Goal: Navigation & Orientation: Find specific page/section

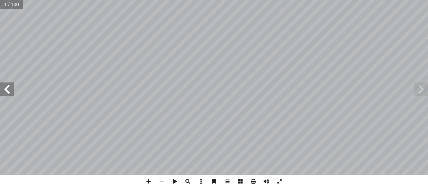
click at [13, 6] on input "text" at bounding box center [11, 4] width 23 height 9
type input "**"
click at [9, 87] on span at bounding box center [7, 89] width 14 height 14
click at [8, 88] on span at bounding box center [7, 89] width 14 height 14
click at [420, 95] on span at bounding box center [421, 89] width 14 height 14
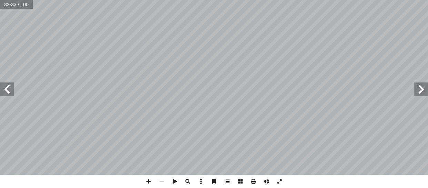
click at [7, 87] on span at bounding box center [7, 89] width 14 height 14
click at [9, 89] on span at bounding box center [7, 89] width 14 height 14
click at [425, 89] on span at bounding box center [421, 89] width 14 height 14
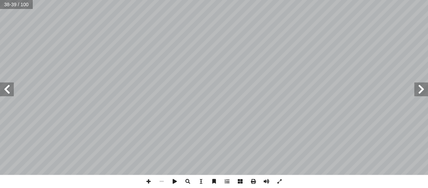
click at [425, 89] on span at bounding box center [421, 89] width 14 height 14
click at [11, 91] on span at bounding box center [7, 89] width 14 height 14
click at [423, 84] on span at bounding box center [421, 89] width 14 height 14
click at [150, 180] on span at bounding box center [148, 181] width 13 height 13
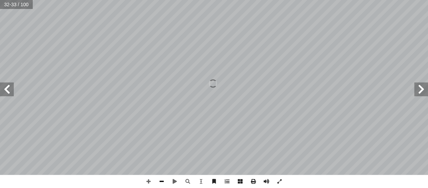
drag, startPoint x: 158, startPoint y: 180, endPoint x: 158, endPoint y: 176, distance: 3.8
click at [157, 177] on span at bounding box center [161, 181] width 13 height 13
click at [6, 87] on span at bounding box center [7, 89] width 14 height 14
click at [162, 179] on span at bounding box center [161, 181] width 13 height 13
click at [148, 182] on span at bounding box center [148, 181] width 13 height 13
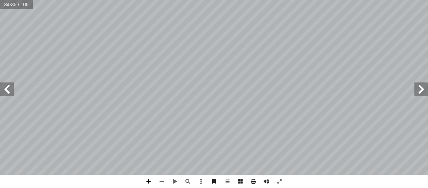
click at [148, 179] on span at bounding box center [148, 181] width 13 height 13
click at [161, 181] on span at bounding box center [161, 181] width 13 height 13
click at [10, 94] on span at bounding box center [7, 89] width 14 height 14
click at [422, 92] on span at bounding box center [421, 89] width 14 height 14
